Goal: Check status

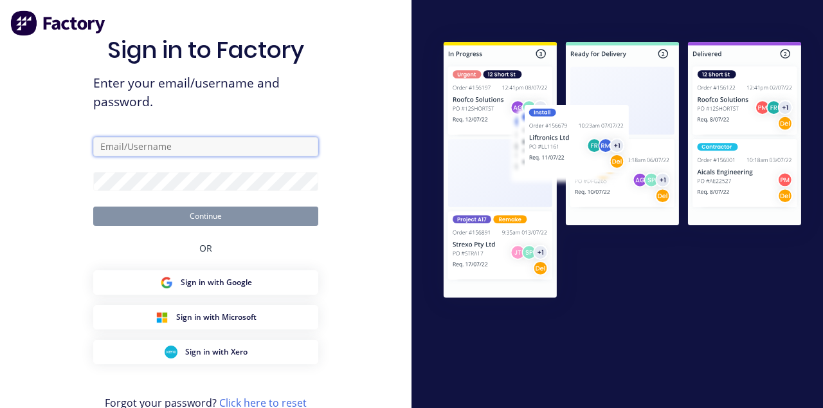
click at [121, 151] on input "text" at bounding box center [205, 146] width 225 height 19
type input "[EMAIL_ADDRESS][DOMAIN_NAME]"
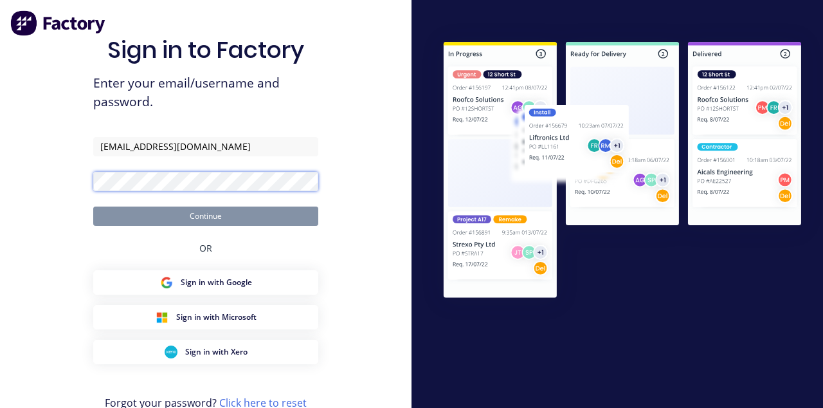
click at [93, 206] on button "Continue" at bounding box center [205, 215] width 225 height 19
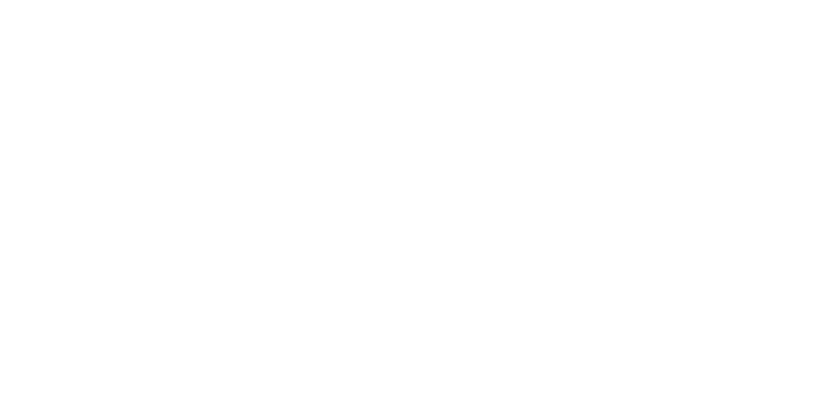
click at [119, 172] on div "Tracking" at bounding box center [101, 177] width 35 height 12
click at [134, 116] on div "Collaborate" at bounding box center [109, 113] width 51 height 12
